Goal: Transaction & Acquisition: Book appointment/travel/reservation

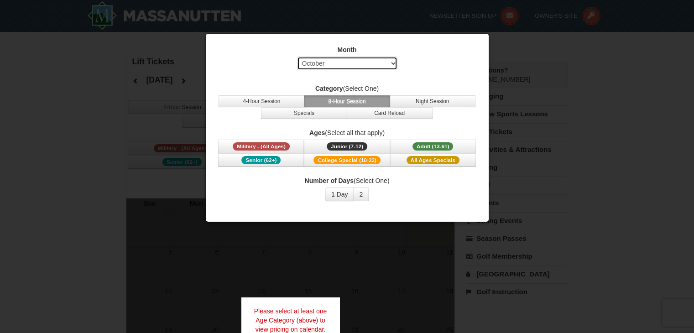
click at [392, 63] on select "Select October November December January February March April May June July Aug…" at bounding box center [347, 64] width 100 height 14
select select "12"
click at [297, 57] on select "Select October November December January February March April May June July Aug…" at bounding box center [347, 64] width 100 height 14
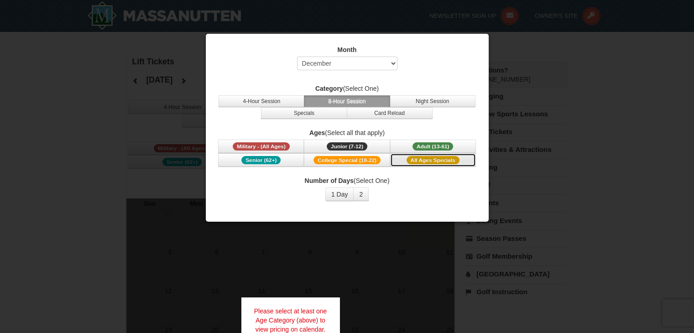
click at [426, 159] on span "All Ages Specials" at bounding box center [433, 160] width 53 height 8
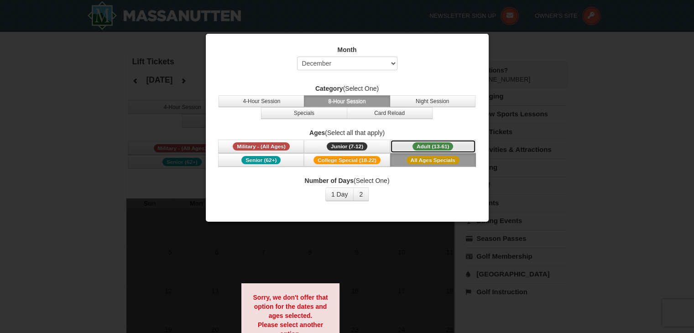
click at [429, 145] on span "Adult (13-61)" at bounding box center [433, 146] width 41 height 8
click at [359, 193] on button "2" at bounding box center [361, 195] width 16 height 14
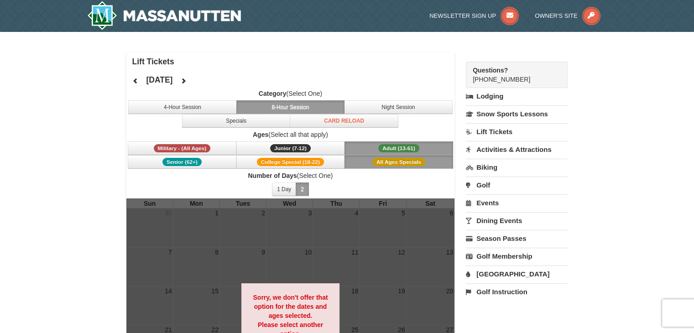
click at [381, 161] on span "All Ages Specials" at bounding box center [398, 162] width 53 height 8
click at [317, 106] on button "8-Hour Session" at bounding box center [290, 107] width 109 height 14
click at [498, 132] on link "Lift Tickets" at bounding box center [517, 131] width 102 height 17
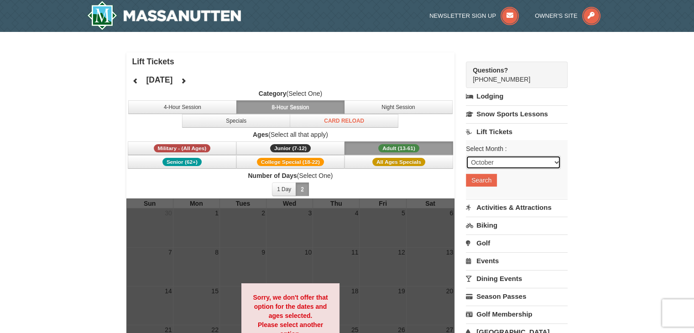
click at [557, 165] on select "October November December January February March April May June July August Sep…" at bounding box center [513, 163] width 95 height 14
select select "12"
click at [466, 156] on select "October November December January February March April May June July August Sep…" at bounding box center [513, 163] width 95 height 14
click at [490, 181] on button "Search" at bounding box center [481, 180] width 31 height 13
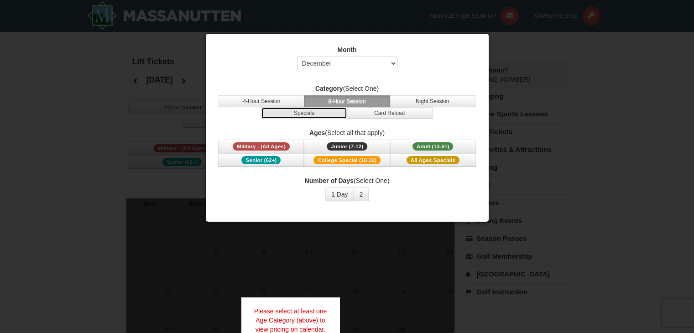
click at [307, 114] on button "Specials" at bounding box center [304, 113] width 86 height 12
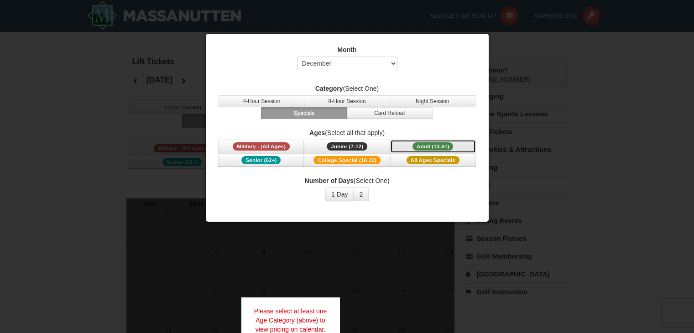
click at [418, 146] on span "Adult (13-61)" at bounding box center [433, 146] width 41 height 8
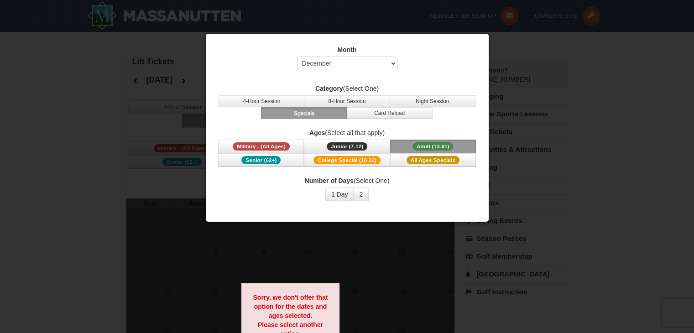
click at [54, 246] on div at bounding box center [347, 166] width 694 height 333
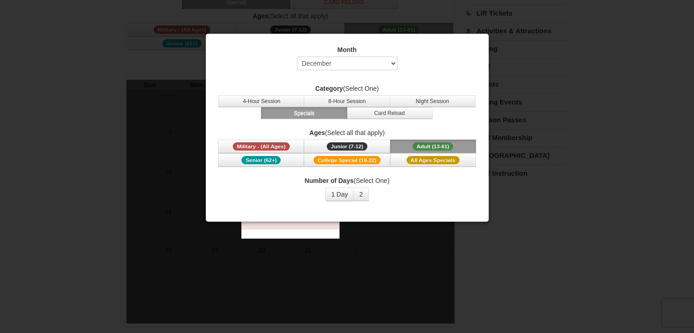
scroll to position [80, 0]
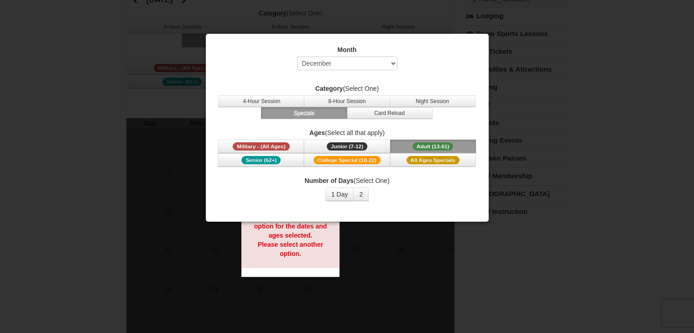
click at [511, 277] on div at bounding box center [347, 166] width 694 height 333
click at [393, 63] on select "Select October November December January February March April May June July Aug…" at bounding box center [347, 64] width 100 height 14
select select "1"
click at [297, 57] on select "Select October November December January February March April May June July Aug…" at bounding box center [347, 64] width 100 height 14
click at [342, 99] on button "8-Hour Session" at bounding box center [347, 101] width 86 height 12
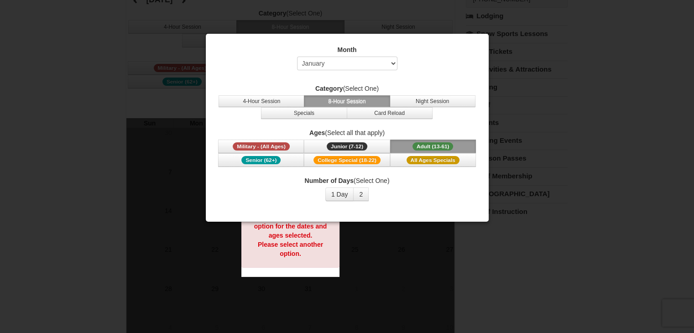
click at [505, 253] on div at bounding box center [347, 166] width 694 height 333
click at [343, 194] on button "1 Day" at bounding box center [339, 195] width 29 height 14
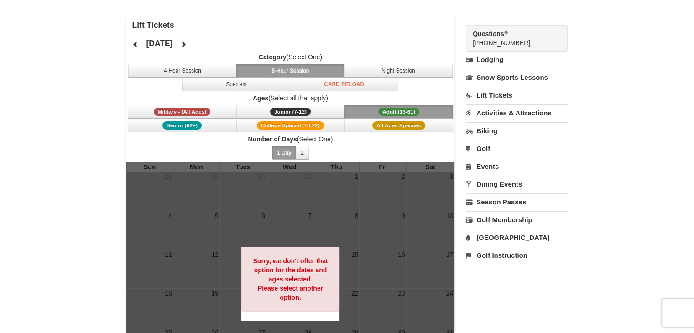
scroll to position [24, 0]
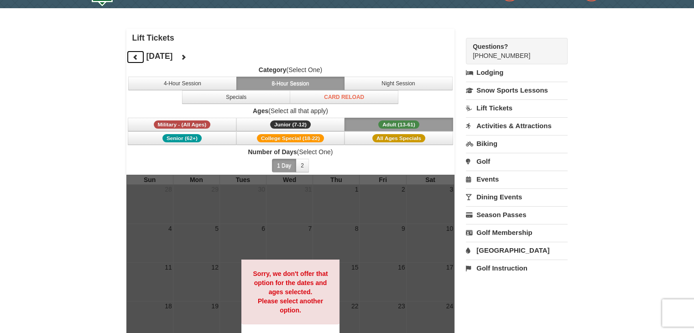
click at [135, 57] on icon at bounding box center [135, 57] width 6 height 6
click at [497, 109] on link "Lift Tickets" at bounding box center [517, 107] width 102 height 17
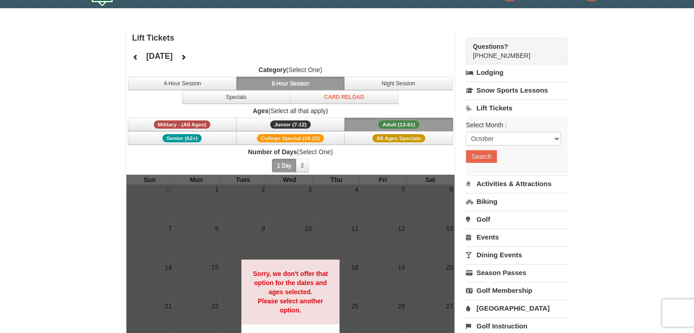
scroll to position [0, 0]
